Goal: Task Accomplishment & Management: Manage account settings

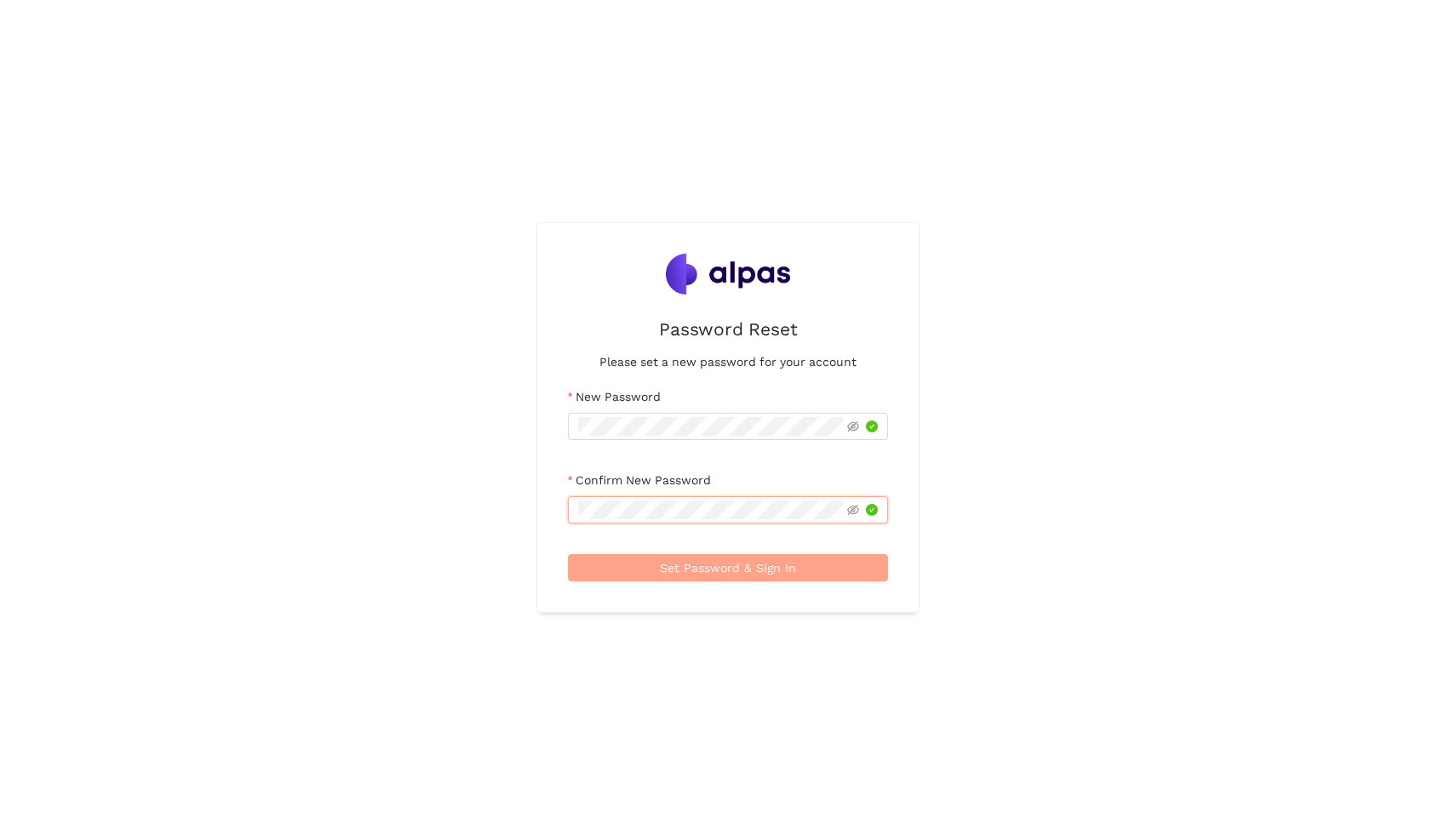
click at [610, 565] on button "Set Password & Sign In" at bounding box center [728, 568] width 320 height 28
